Goal: Information Seeking & Learning: Check status

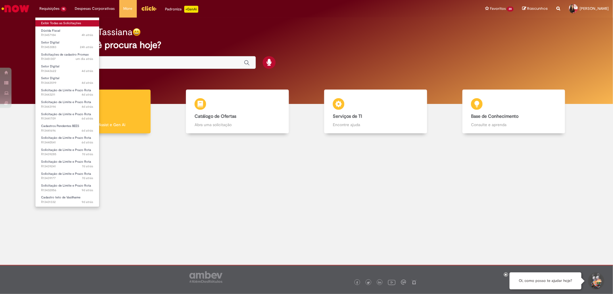
click at [53, 22] on link "Exibir Todas as Solicitações" at bounding box center [67, 23] width 64 height 6
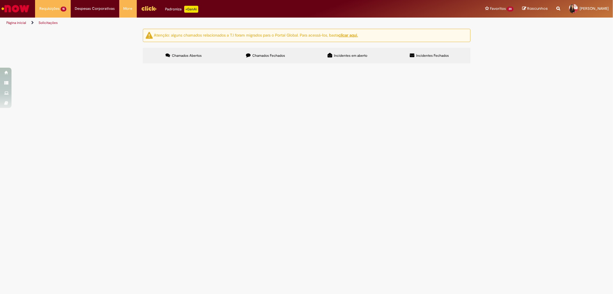
drag, startPoint x: 525, startPoint y: 269, endPoint x: 516, endPoint y: 266, distance: 9.2
click at [525, 65] on div "Atenção: alguns chamados relacionados a T.I foram migrados para o Portal Global…" at bounding box center [306, 47] width 613 height 36
click at [0, 0] on span "Bom dia! Estamos tendo problemas na emissão de NFs de comodato (De X Para). Est…" at bounding box center [0, 0] width 0 height 0
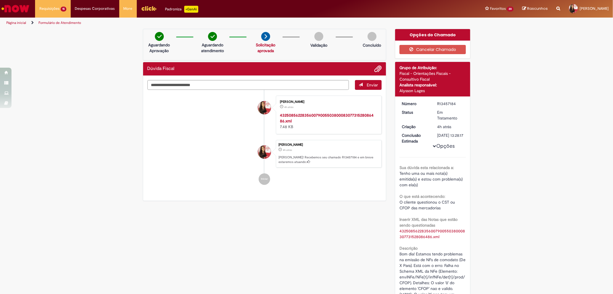
scroll to position [91, 0]
